Goal: Task Accomplishment & Management: Manage account settings

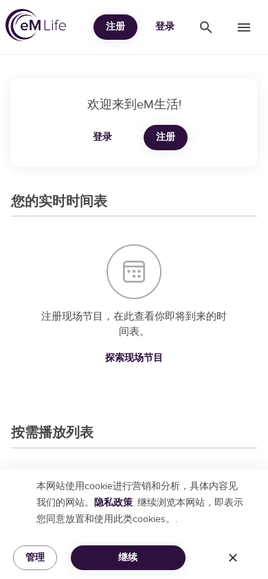
click at [166, 28] on span "登录" at bounding box center [164, 27] width 33 height 17
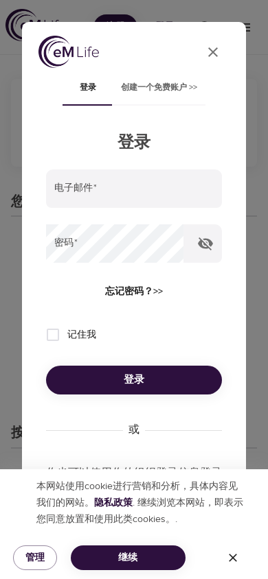
scroll to position [62, 0]
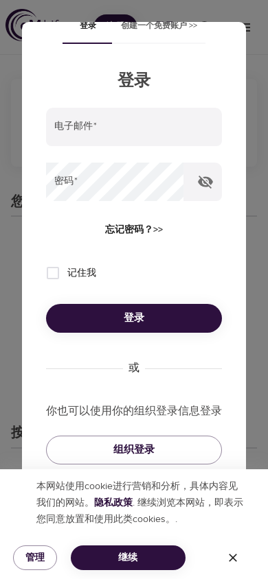
click at [169, 414] on p "你也可以使用你的组织登录信息登录" at bounding box center [134, 411] width 176 height 16
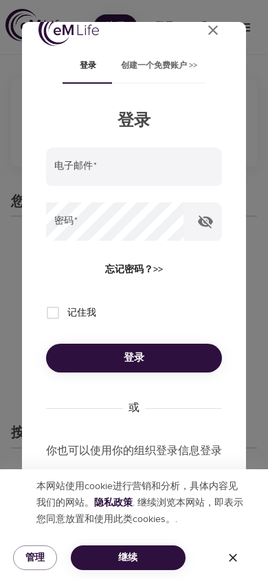
scroll to position [0, 0]
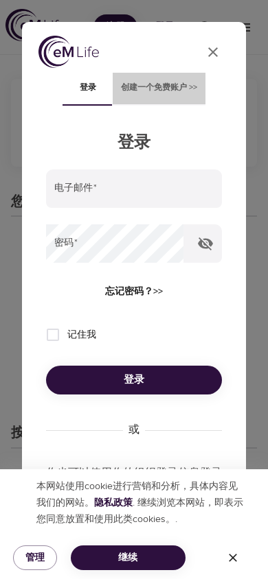
click at [169, 85] on span "创建一个免费账户 >>" at bounding box center [159, 88] width 76 height 14
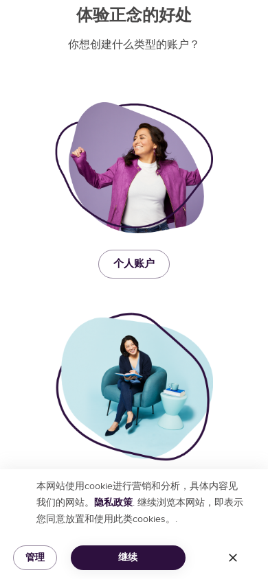
scroll to position [161, 0]
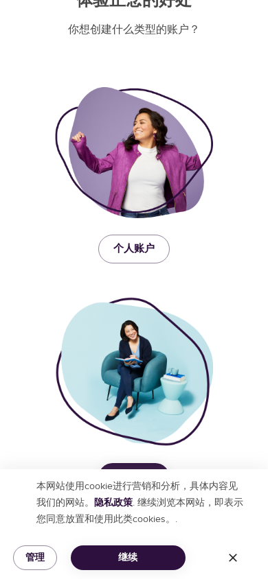
click at [145, 250] on span "个人账户" at bounding box center [133, 249] width 41 height 18
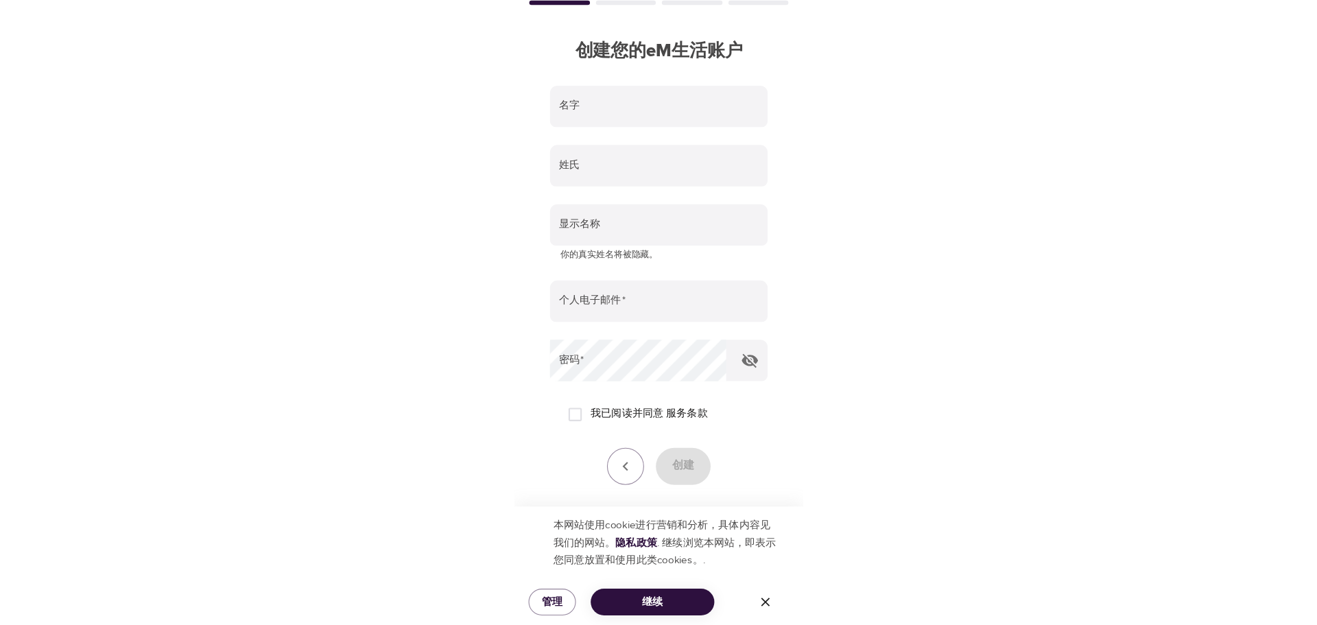
scroll to position [0, 0]
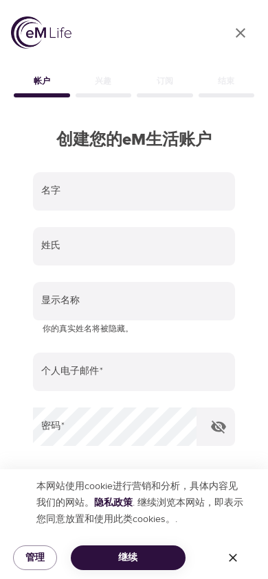
click at [230, 556] on icon "button" at bounding box center [233, 558] width 14 height 14
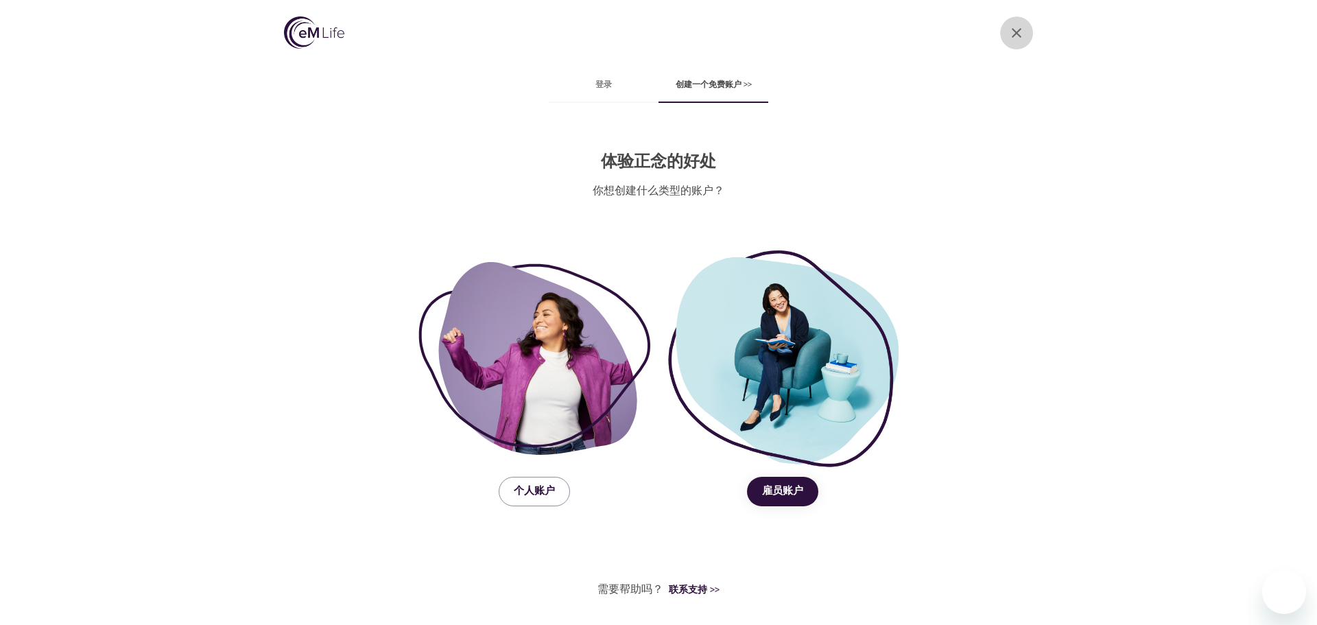
click at [1015, 31] on icon "close" at bounding box center [1017, 33] width 10 height 10
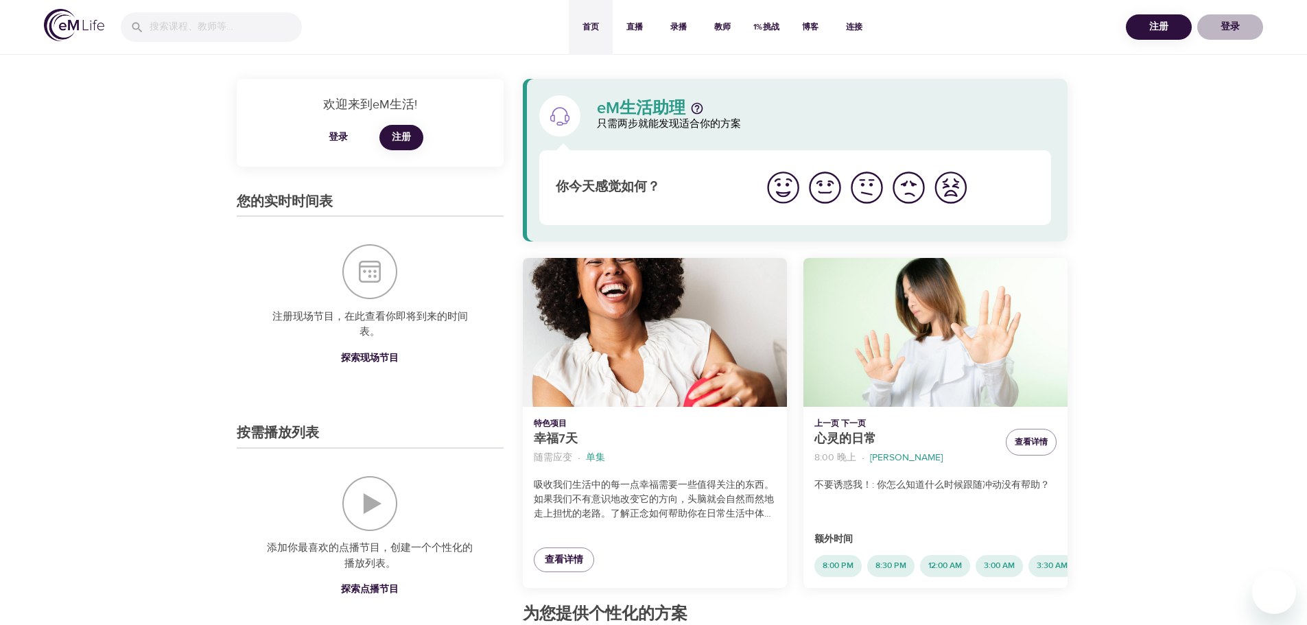
click at [1222, 20] on span "登录" at bounding box center [1229, 27] width 55 height 17
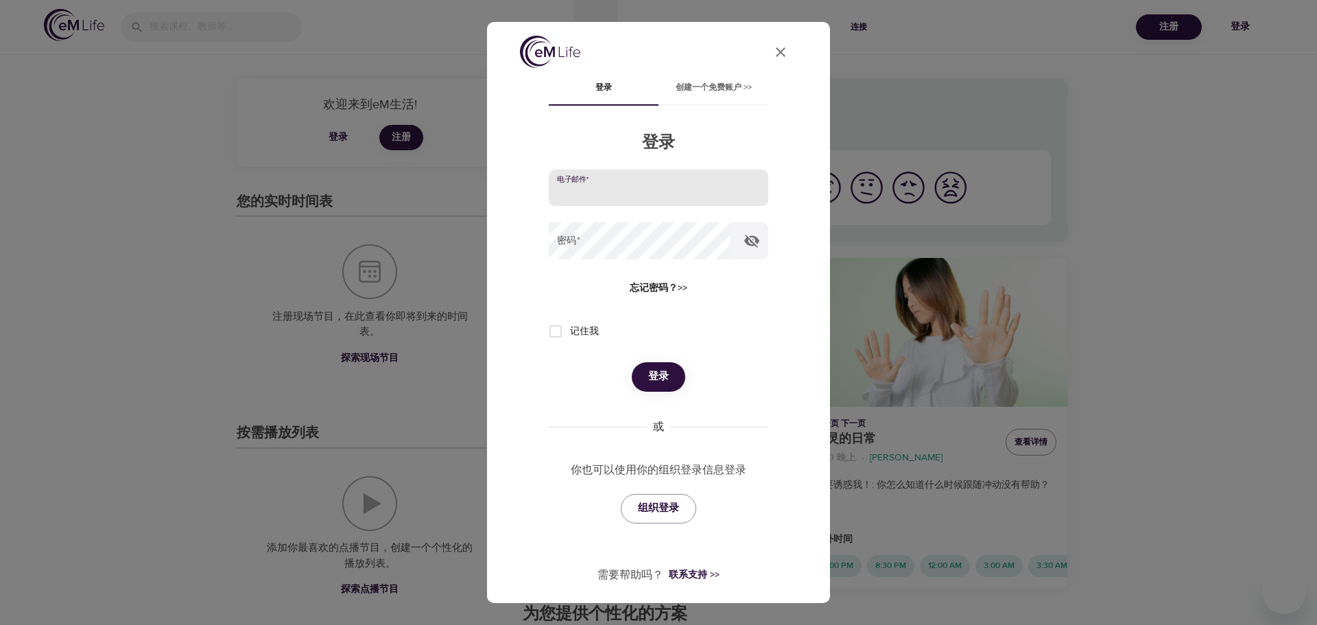
click at [674, 187] on input "email" at bounding box center [659, 187] width 220 height 37
type input "[EMAIL_ADDRESS][DOMAIN_NAME]"
click at [665, 289] on span "忘记密码？>>" at bounding box center [659, 288] width 58 height 17
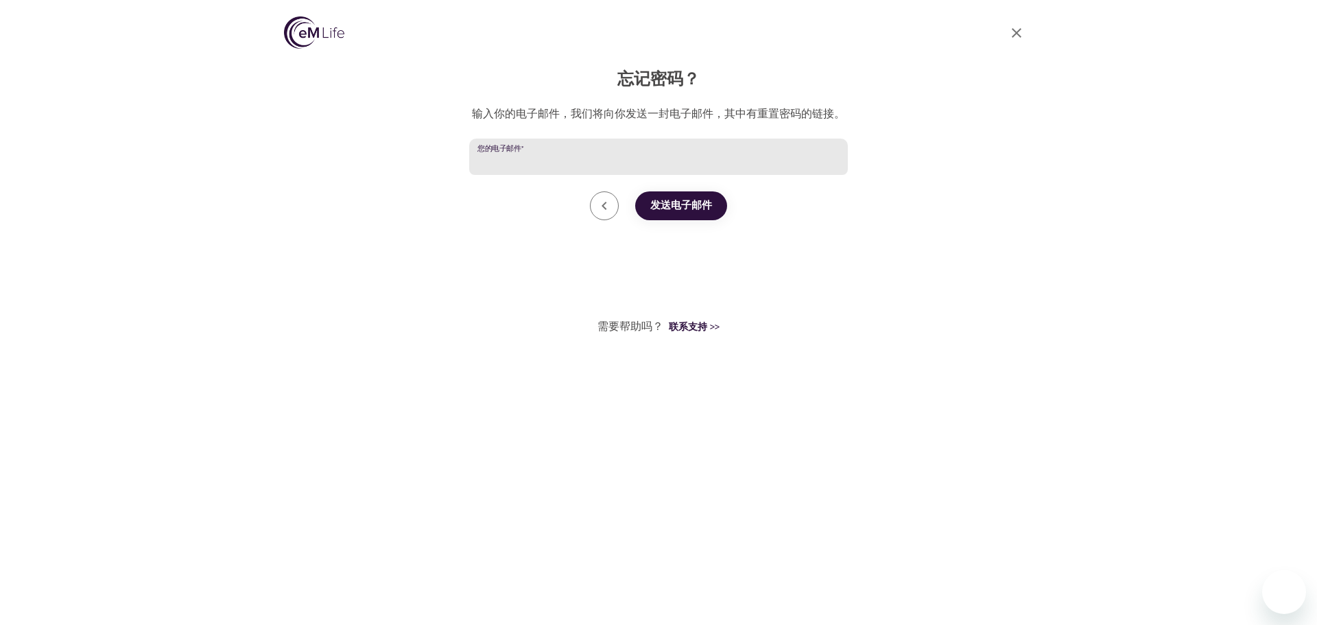
click at [573, 165] on input "您的电子邮件   *" at bounding box center [658, 157] width 379 height 37
type input "[EMAIL_ADDRESS][DOMAIN_NAME]"
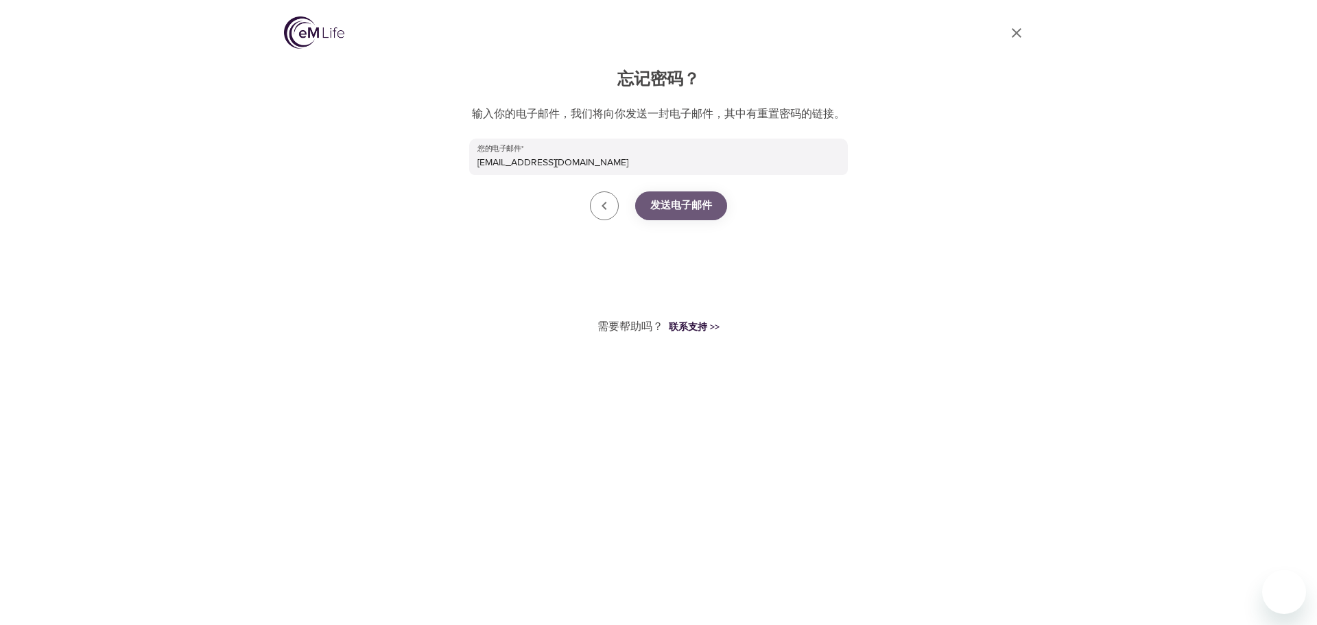
click at [663, 202] on span "发送电子邮件" at bounding box center [681, 206] width 62 height 18
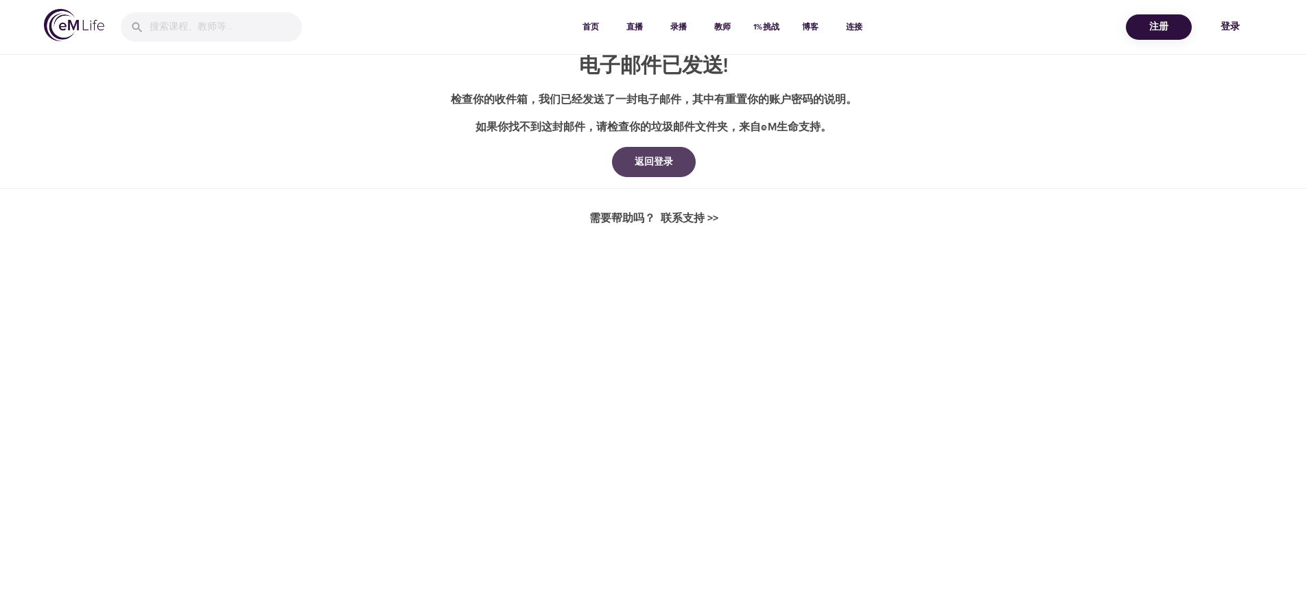
click at [656, 158] on div "返回登录" at bounding box center [654, 162] width 60 height 14
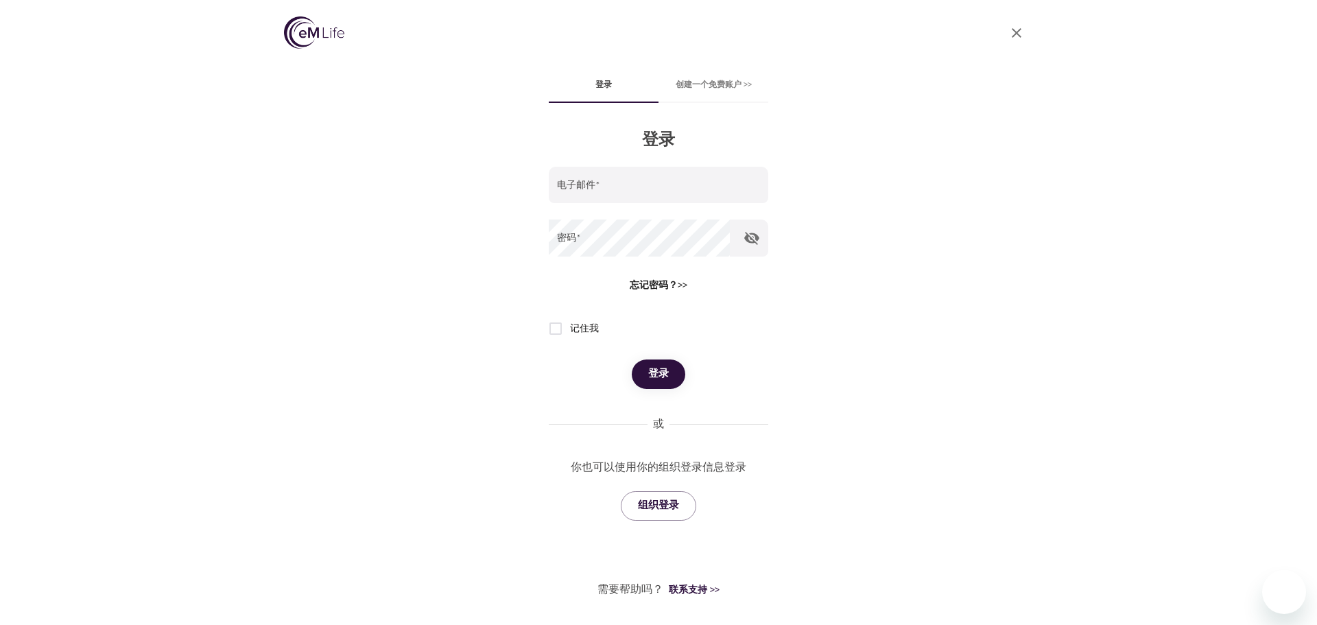
click at [460, 379] on div "User Profile 登录 创建一个免费账户 >> 登录 电子邮件   * 密码   * 忘记密码？>> 记住我 登录 或 你也可以使用你的组织登录信息登…" at bounding box center [659, 312] width 782 height 625
click at [900, 239] on div "User Profile 登录 创建一个免费账户 >> 登录 电子邮件   * 密码   * 忘记密码？>> 记住我 登录 或 你也可以使用你的组织登录信息登…" at bounding box center [659, 312] width 782 height 625
click at [837, 292] on div "User Profile 登录 创建一个免费账户 >> 登录 电子邮件   * 密码   * 忘记密码？>> 记住我 登录 或 你也可以使用你的组织登录信息登…" at bounding box center [659, 312] width 782 height 625
click at [405, 121] on div "User Profile 登录 创建一个免费账户 >> 登录 电子邮件   * 密码   * 忘记密码？>> 记住我 登录 或 你也可以使用你的组织登录信息登…" at bounding box center [659, 312] width 782 height 625
click at [350, 330] on div "User Profile 登录 创建一个免费账户 >> 登录 电子邮件   * 密码   * 忘记密码？>> 记住我 登录 或 你也可以使用你的组织登录信息登…" at bounding box center [659, 312] width 782 height 625
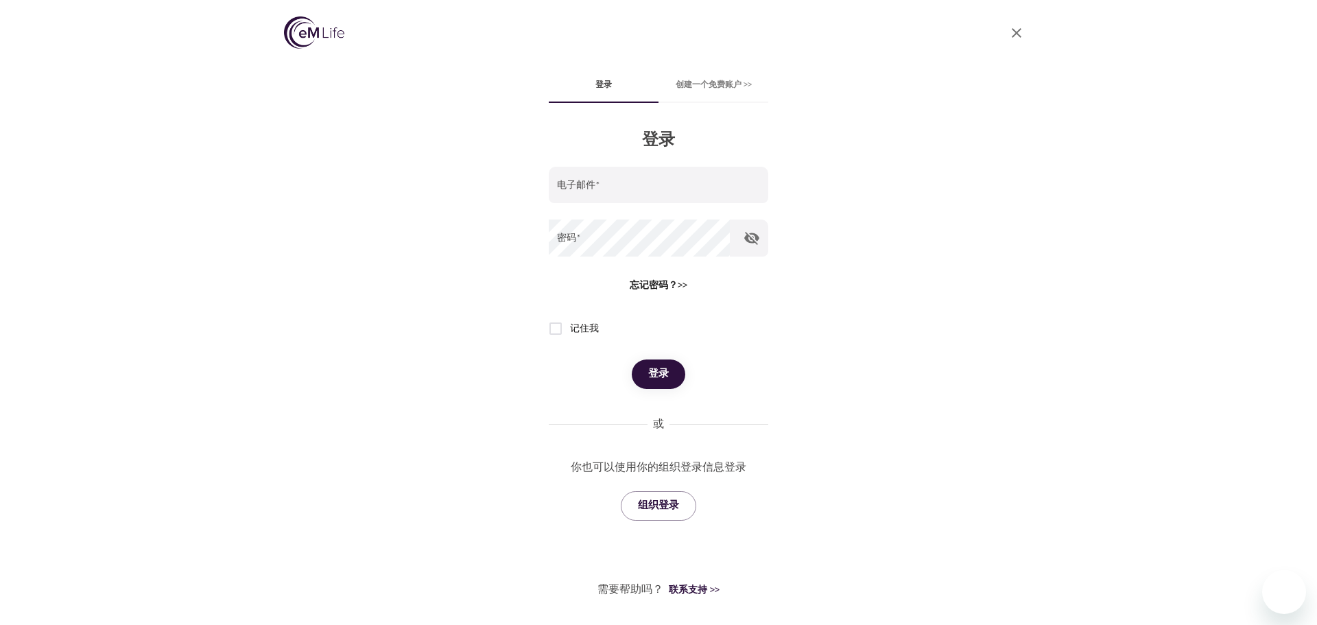
click at [1001, 291] on div "User Profile 登录 创建一个免费账户 >> 登录 电子邮件   * 密码   * 忘记密码？>> 记住我 登录 或 你也可以使用你的组织登录信息登…" at bounding box center [659, 312] width 782 height 625
